Goal: Find specific page/section: Find specific page/section

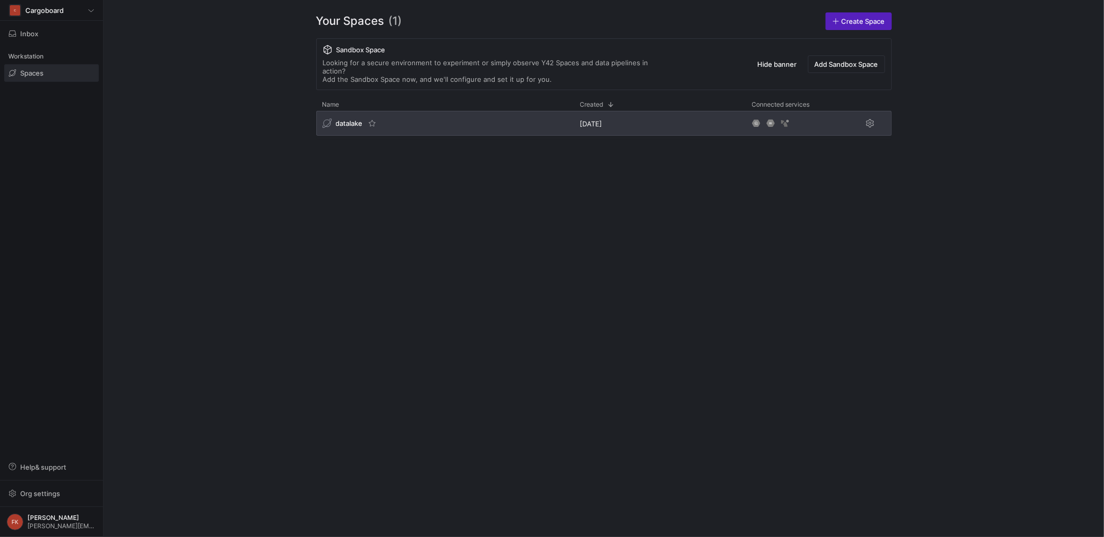
click at [338, 119] on span "datalake" at bounding box center [349, 123] width 27 height 8
